Goal: Find specific page/section: Find specific page/section

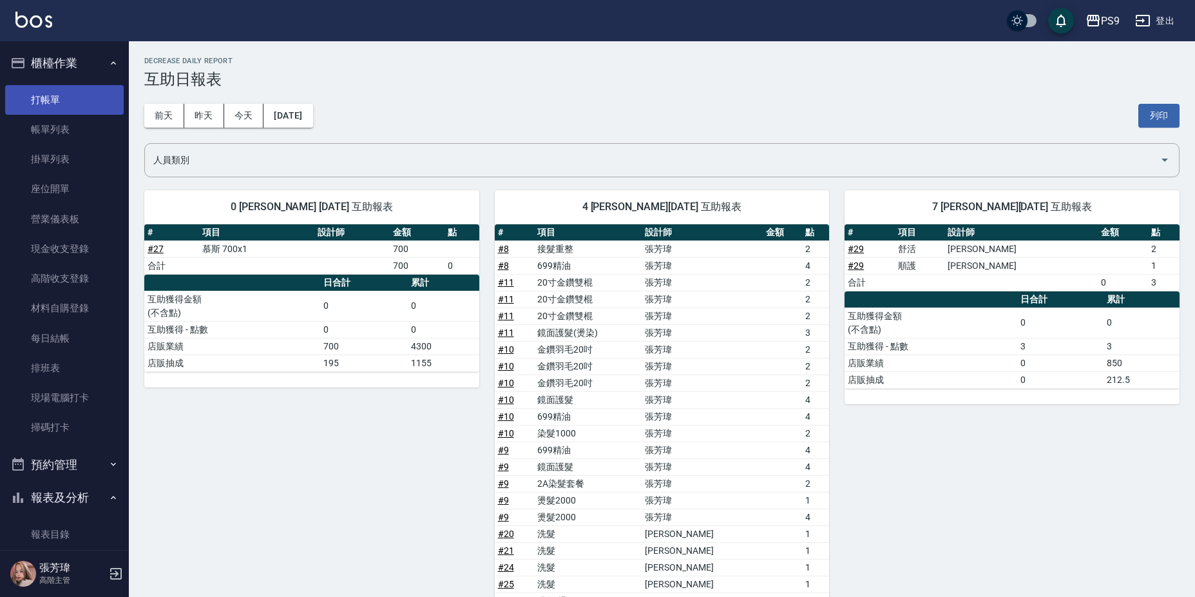
click at [89, 96] on link "打帳單" at bounding box center [64, 100] width 119 height 30
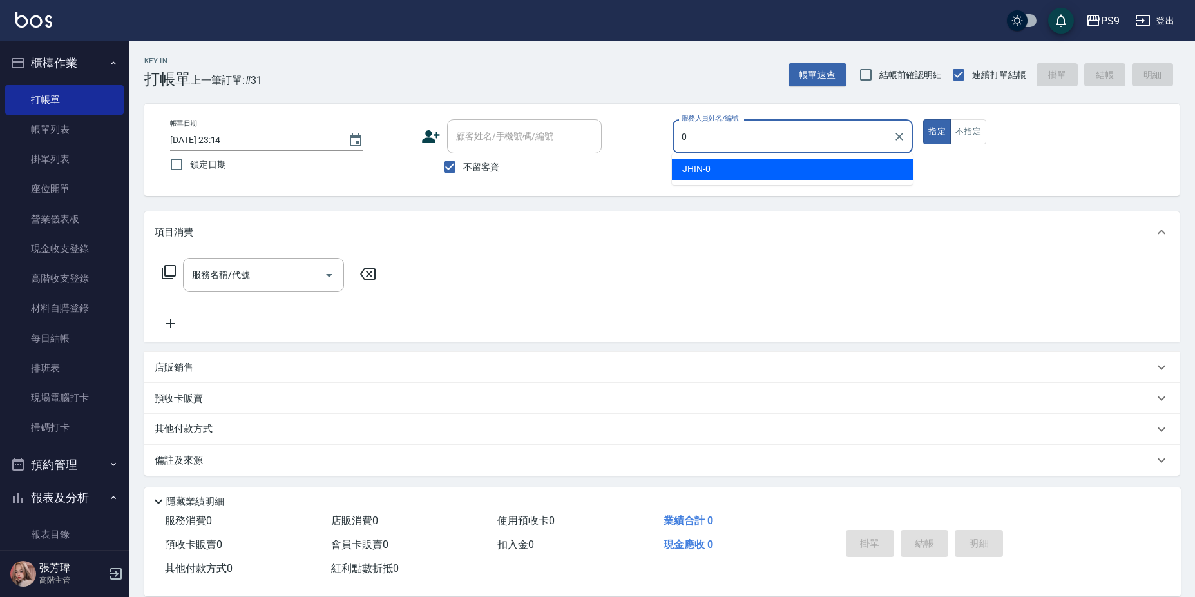
type input "JHIN-0"
type button "true"
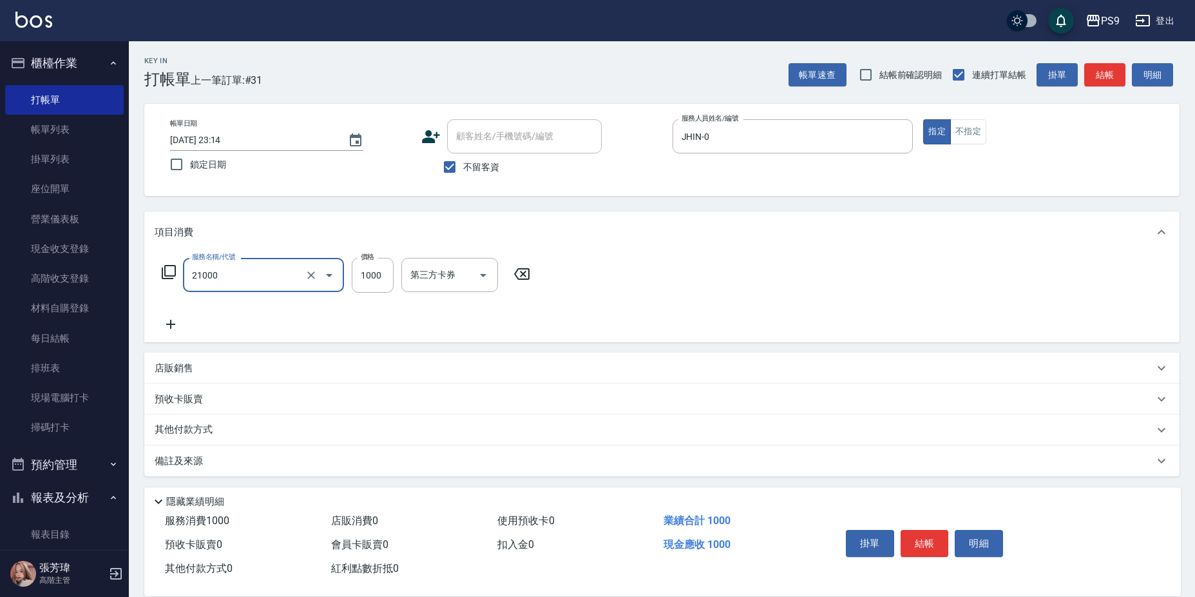
type input "染髮1000(21000)"
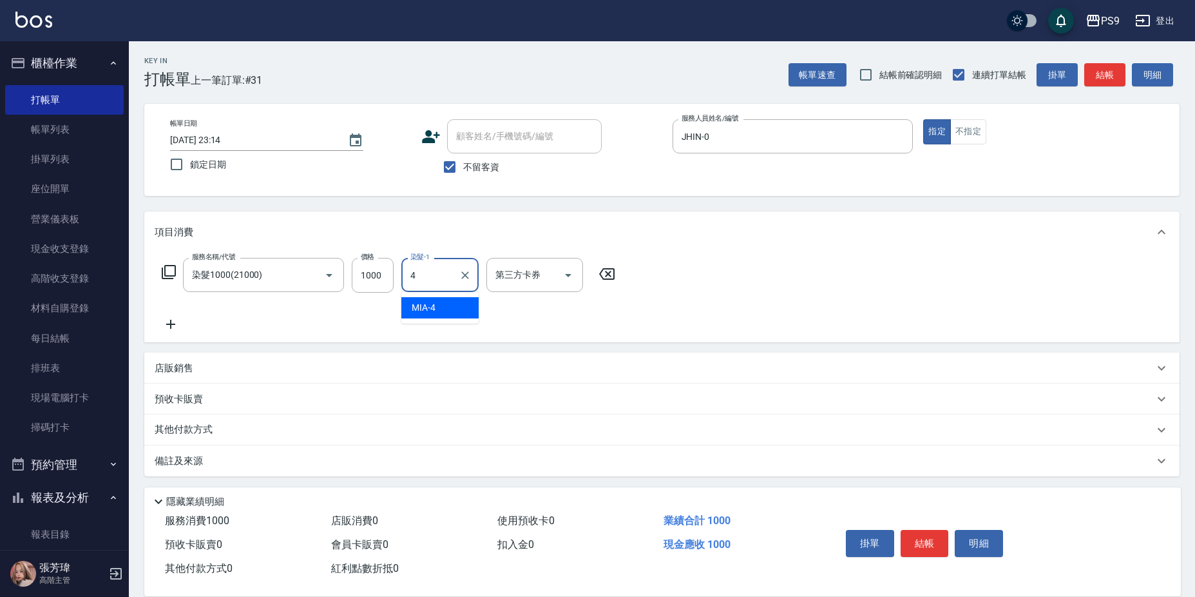
type input "MIA-4"
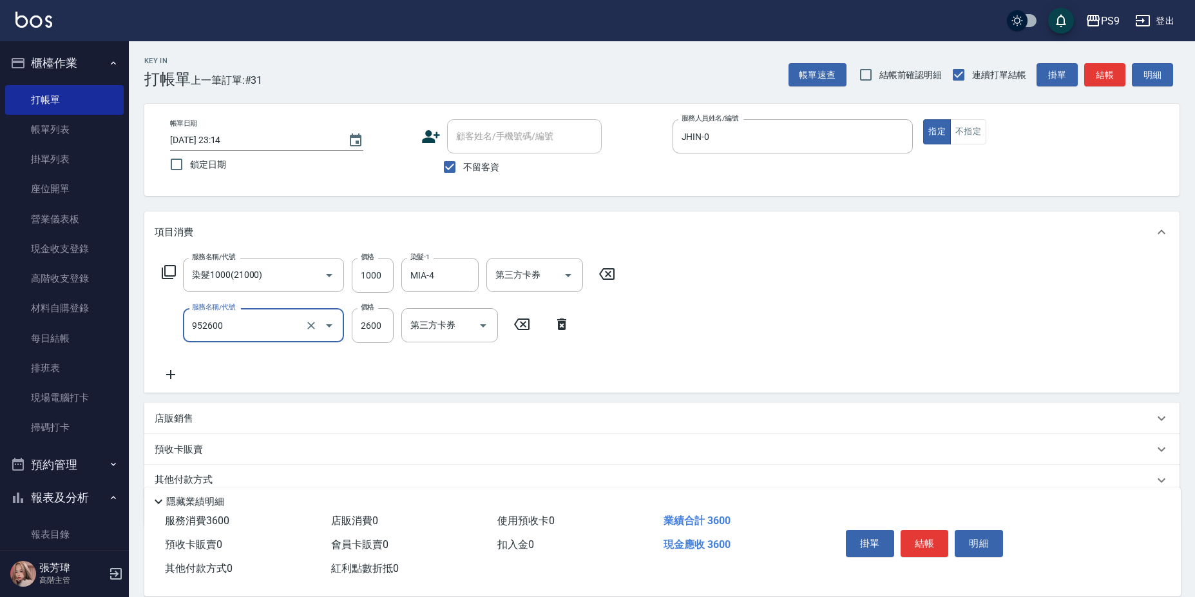
type input "過年-燙B(952600)"
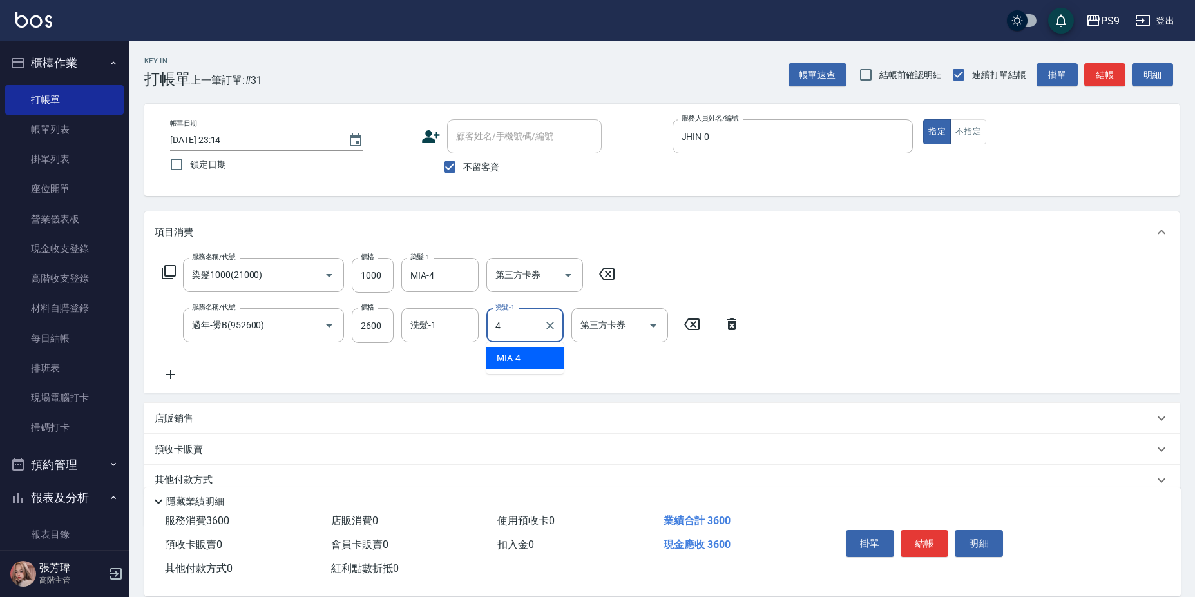
type input "MIA-4"
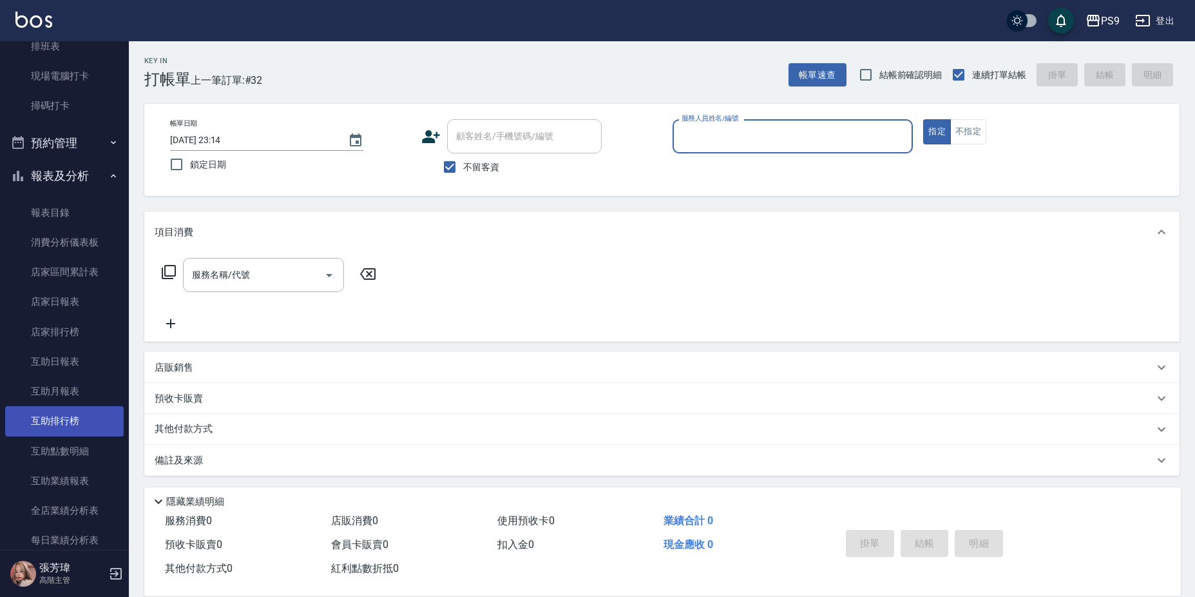
scroll to position [322, 0]
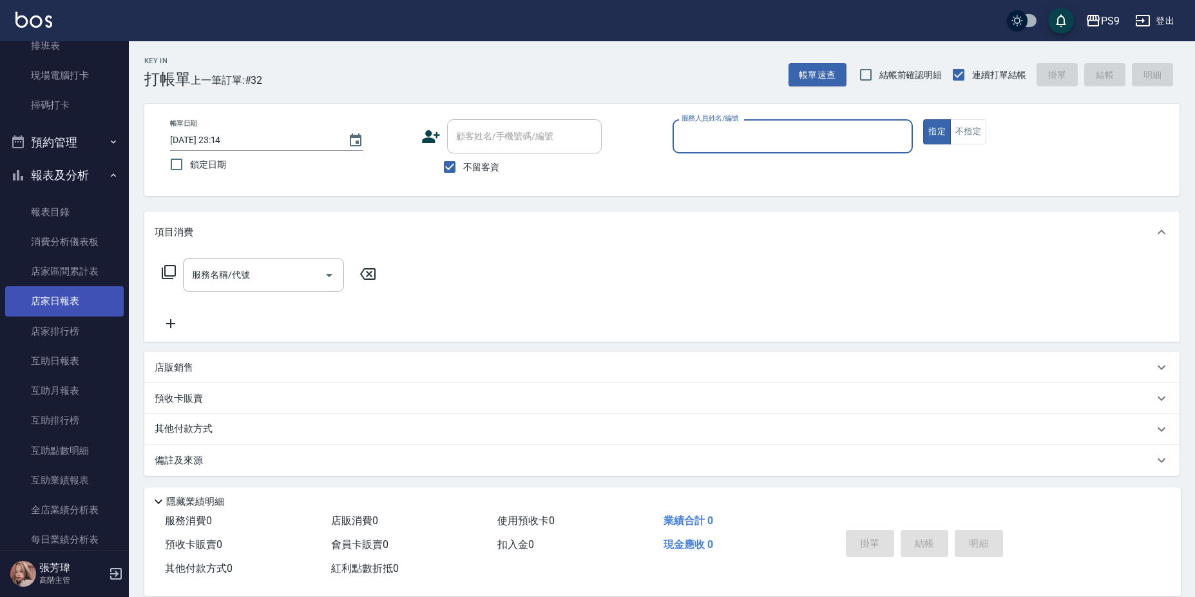
click at [56, 304] on link "店家日報表" at bounding box center [64, 301] width 119 height 30
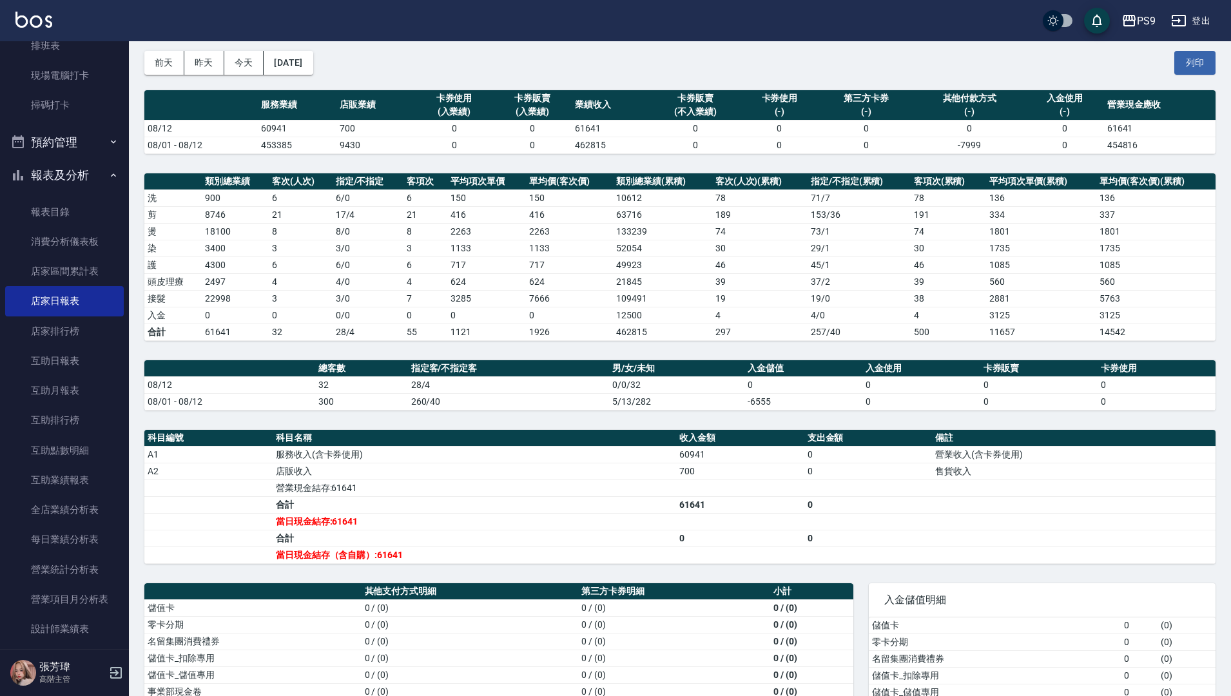
scroll to position [106, 0]
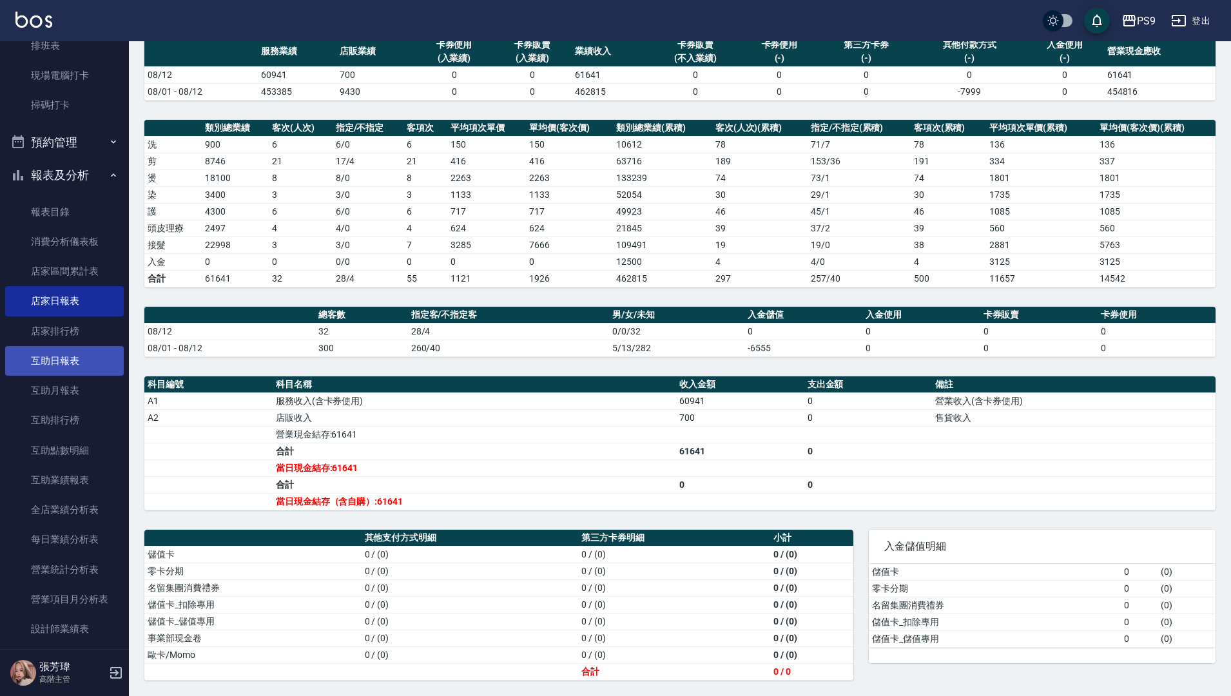
click at [56, 362] on link "互助日報表" at bounding box center [64, 361] width 119 height 30
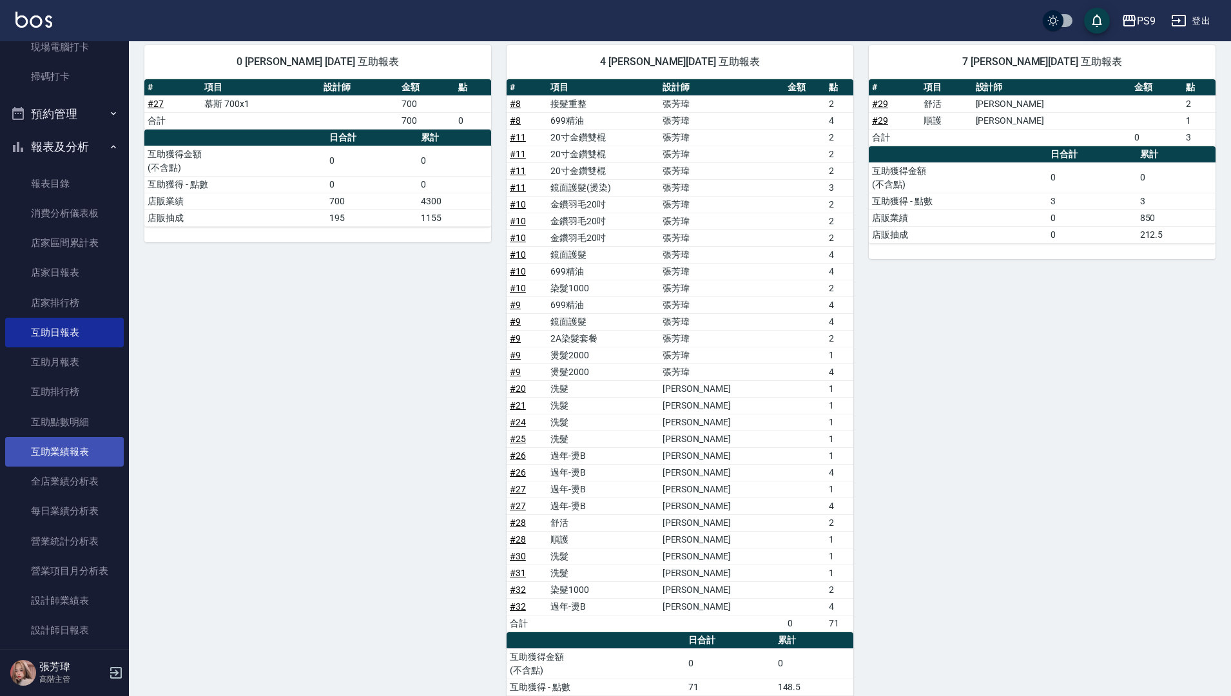
scroll to position [387, 0]
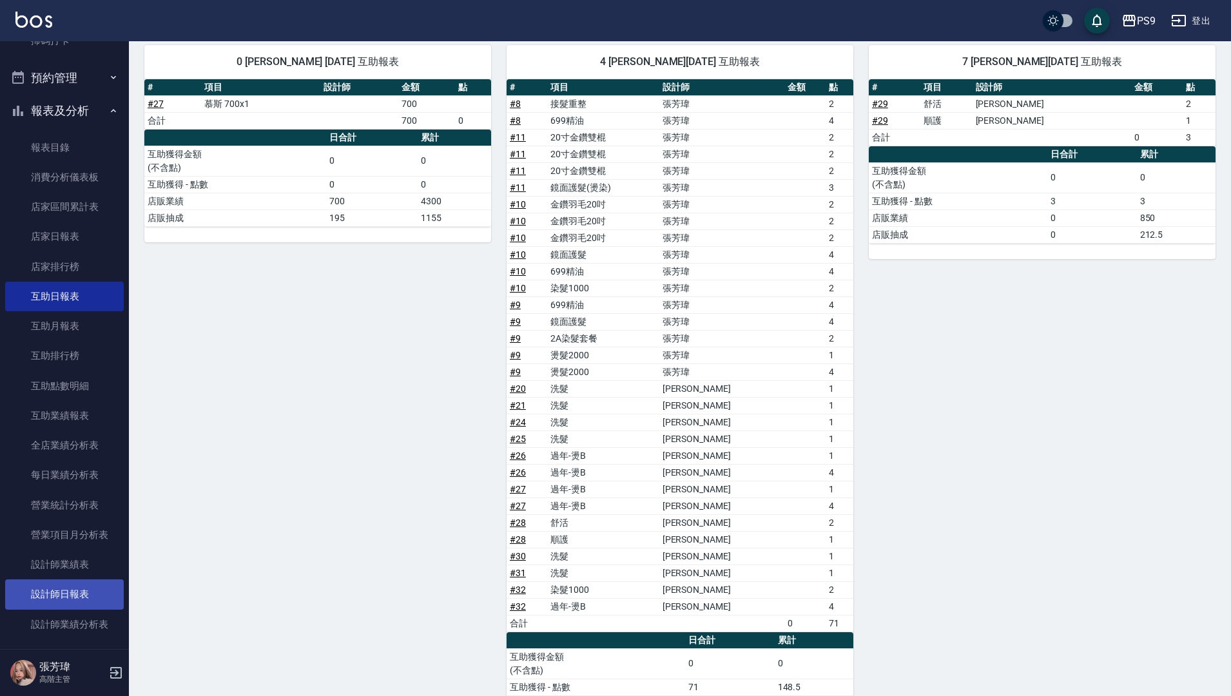
click at [86, 596] on link "設計師日報表" at bounding box center [64, 594] width 119 height 30
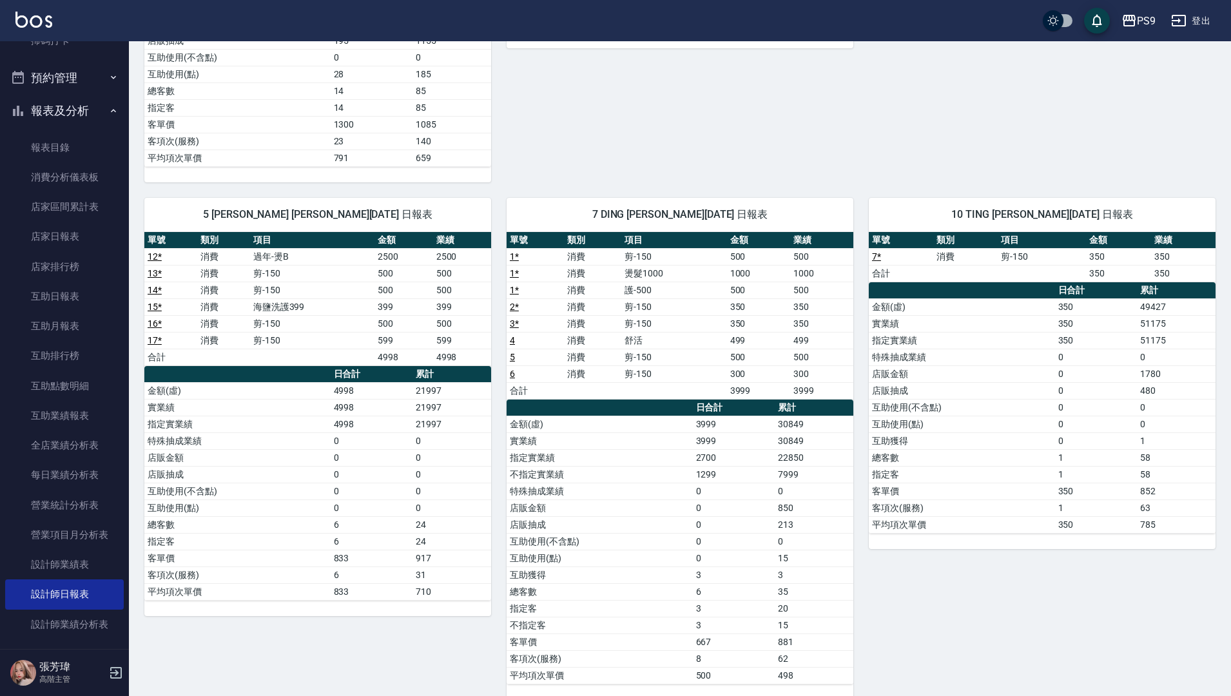
scroll to position [700, 0]
